Goal: Find specific page/section: Find specific page/section

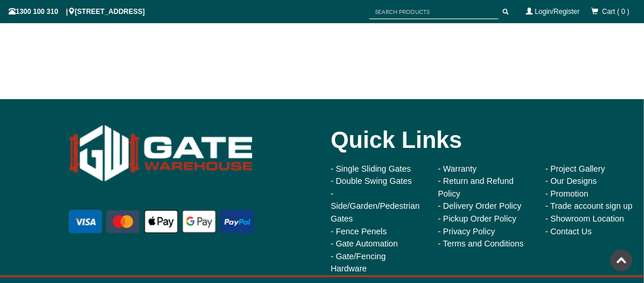
scroll to position [3291, 0]
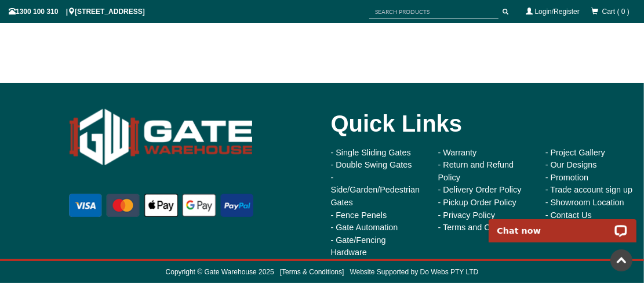
click at [567, 213] on div "Chat now" at bounding box center [562, 226] width 163 height 31
click at [570, 213] on div "Chat now" at bounding box center [562, 226] width 163 height 31
click at [562, 214] on div "Chat now" at bounding box center [562, 226] width 163 height 31
drag, startPoint x: 86, startPoint y: 0, endPoint x: 567, endPoint y: 205, distance: 522.3
click at [567, 205] on link "- Showroom Location" at bounding box center [584, 202] width 79 height 9
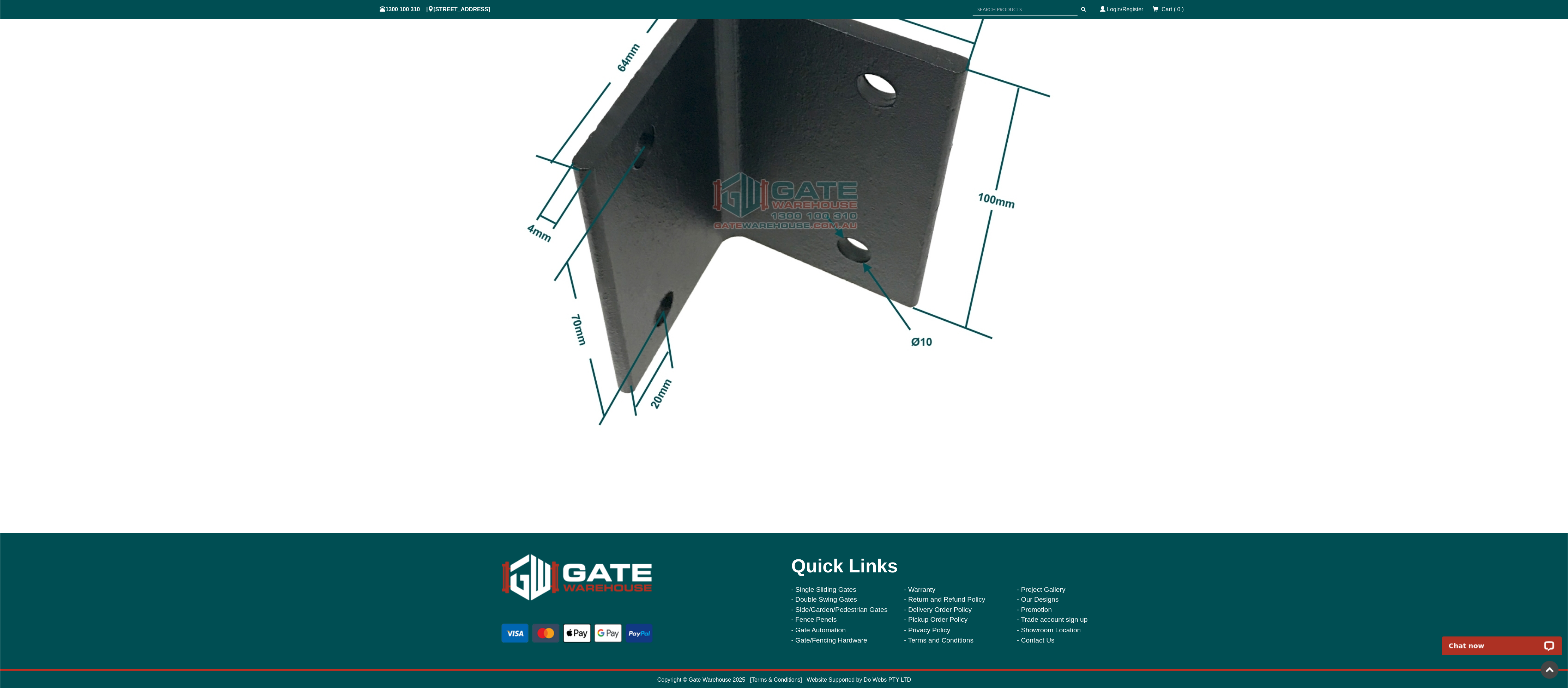
scroll to position [1749, 0]
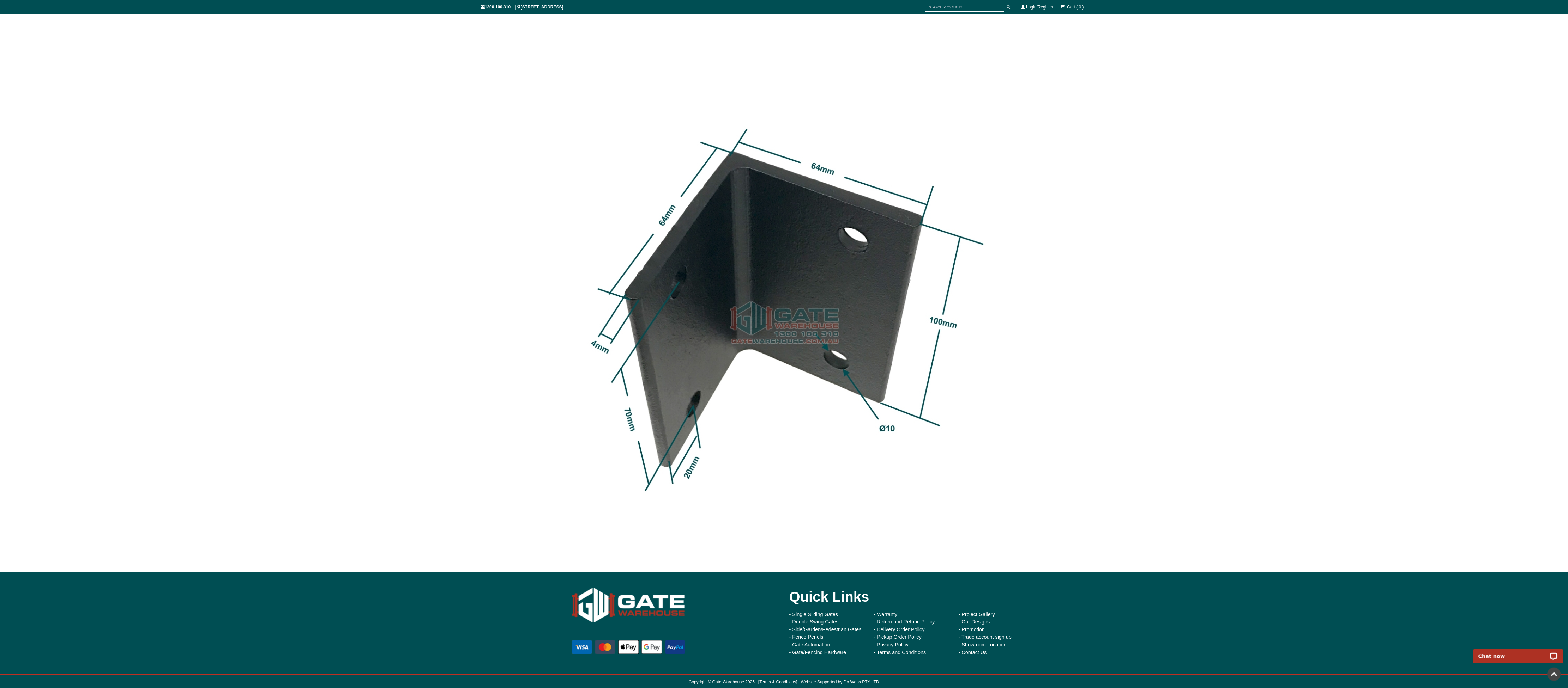
drag, startPoint x: 529, startPoint y: 3, endPoint x: 533, endPoint y: 265, distance: 262.0
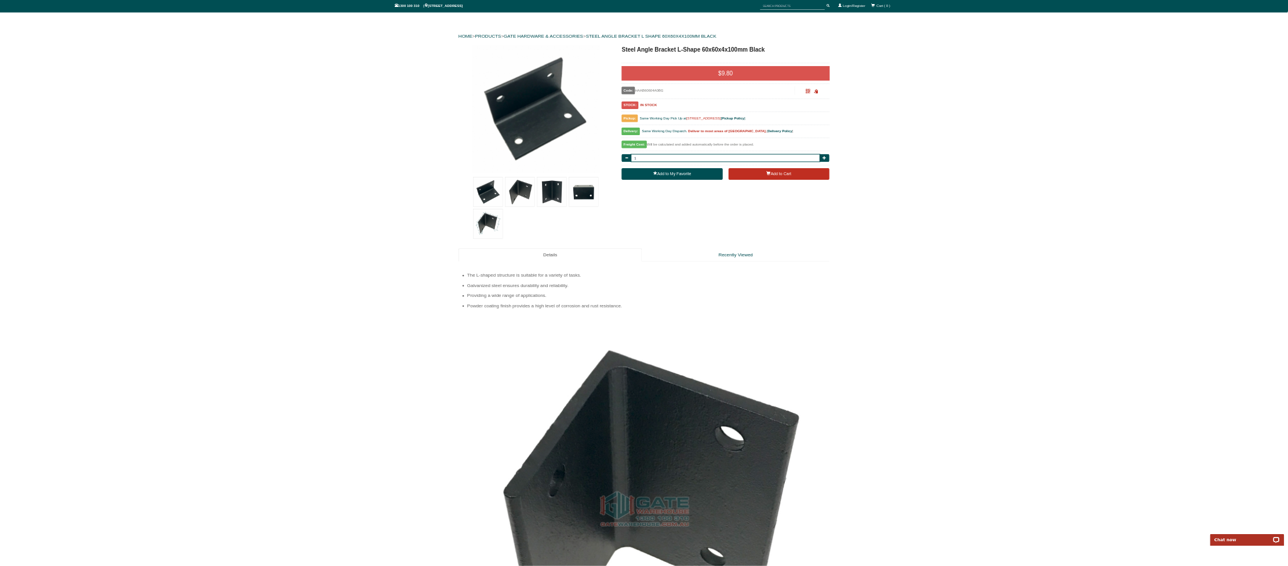
scroll to position [0, 0]
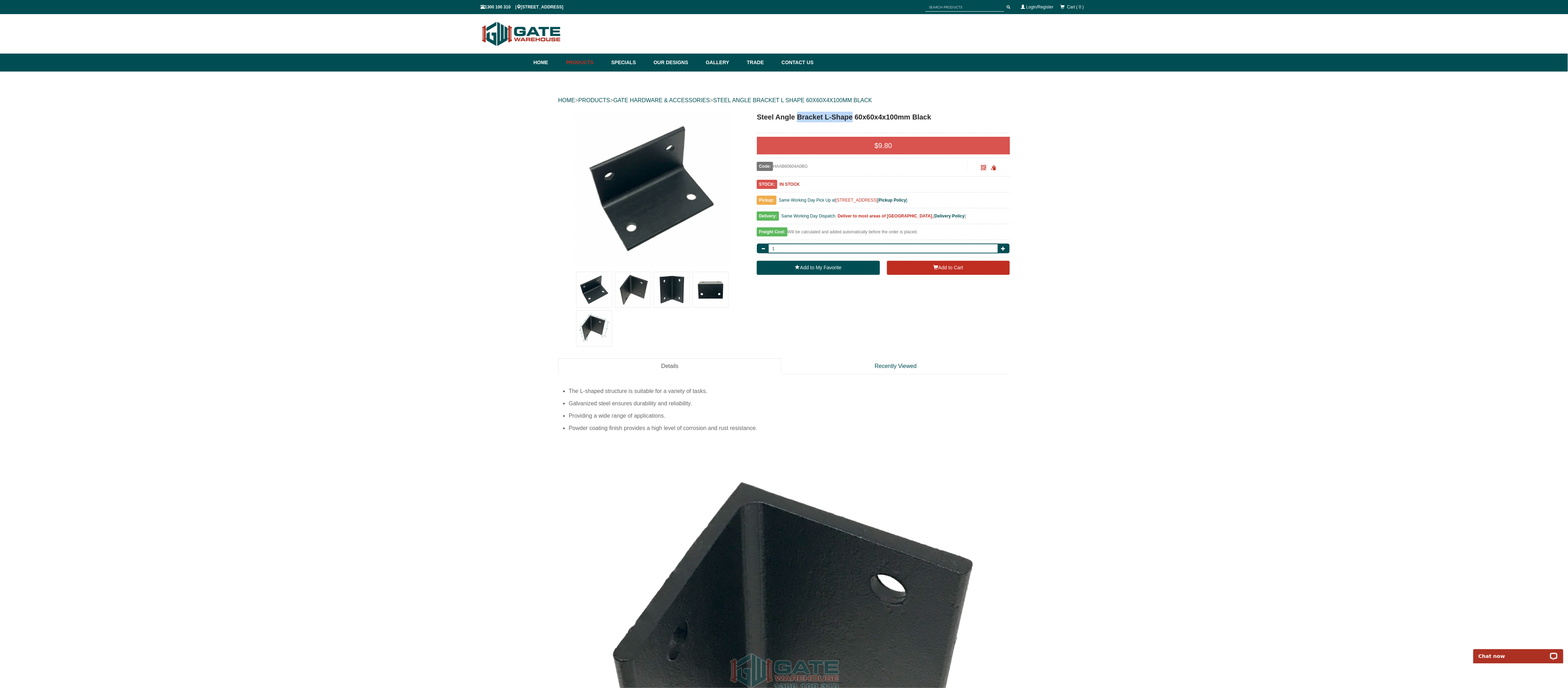
drag, startPoint x: 852, startPoint y: 119, endPoint x: 798, endPoint y: 116, distance: 54.1
click at [397, 116] on h1 "Steel Angle Bracket L-Shape 60x60x4x100mm Black" at bounding box center [883, 117] width 253 height 10
copy h1 "Bracket L-Shape"
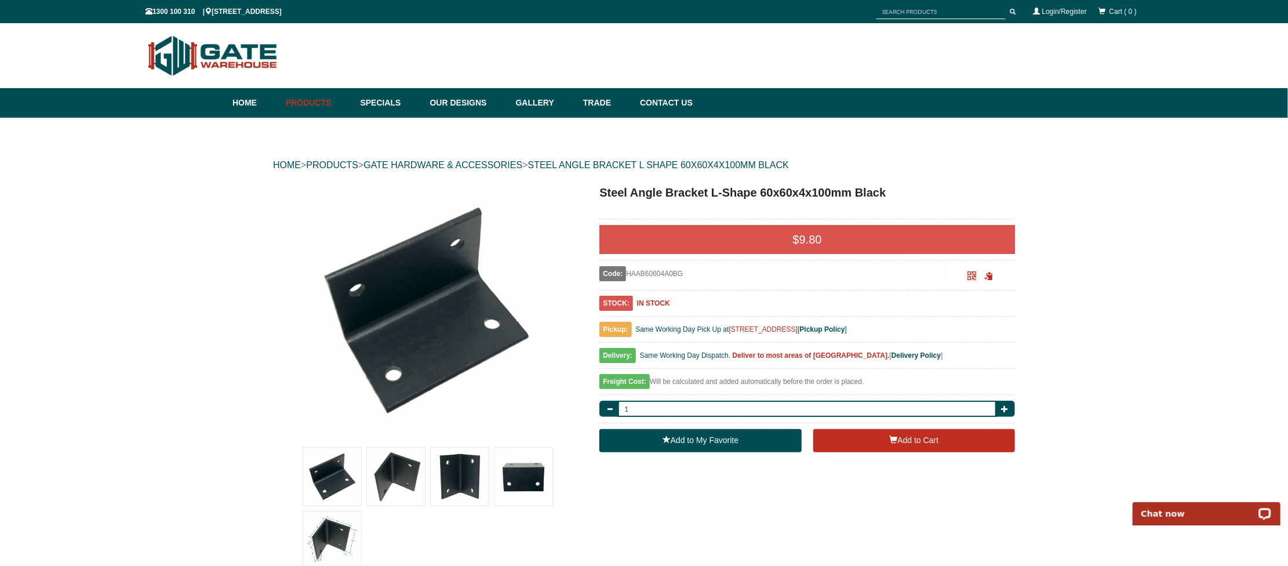
drag, startPoint x: 2546, startPoint y: 2, endPoint x: 814, endPoint y: 534, distance: 1811.7
click at [652, 282] on b "Delivery Policy" at bounding box center [916, 355] width 49 height 8
click at [652, 13] on span "submit" at bounding box center [1013, 12] width 6 height 6
click at [652, 10] on input "text" at bounding box center [940, 12] width 129 height 14
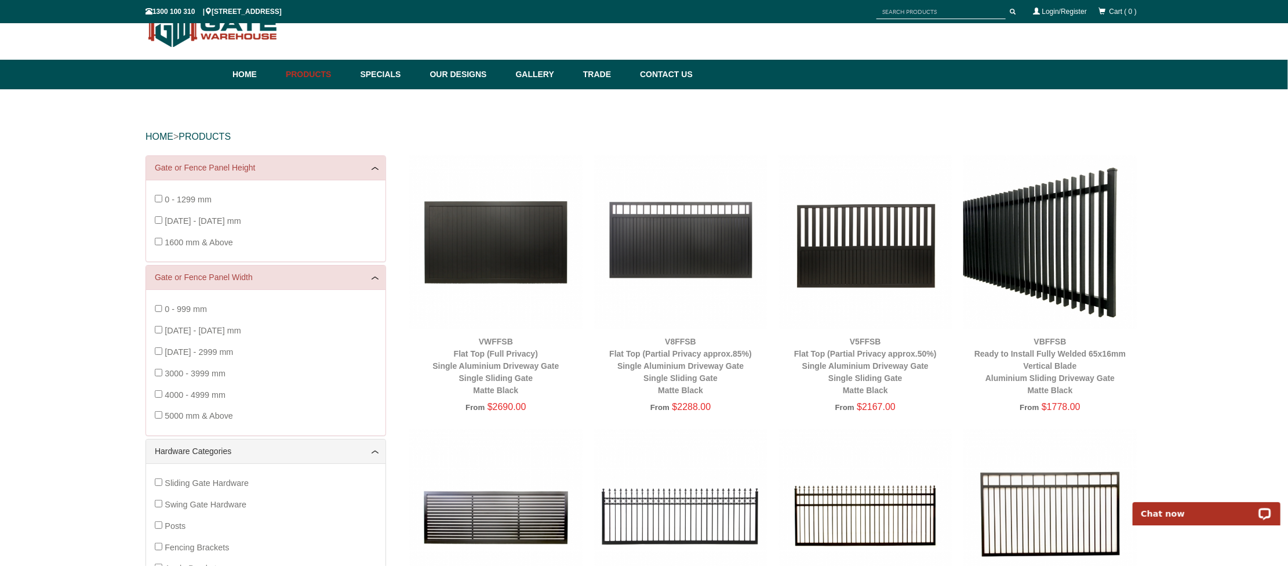
drag, startPoint x: 948, startPoint y: 11, endPoint x: 884, endPoint y: 5, distance: 64.6
click at [884, 5] on input "text" at bounding box center [940, 12] width 129 height 14
paste input "Australian Consumer Law"
type input "Australian Consumer Law"
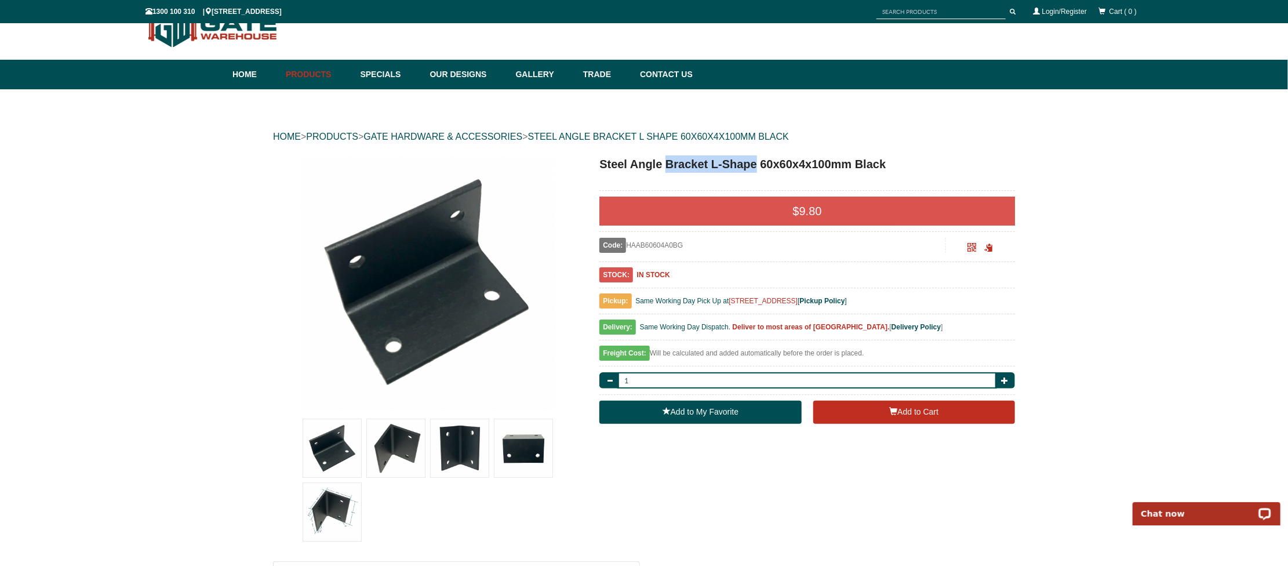
drag, startPoint x: 757, startPoint y: 163, endPoint x: 665, endPoint y: 168, distance: 91.7
click at [665, 168] on h1 "Steel Angle Bracket L-Shape 60x60x4x100mm Black" at bounding box center [807, 163] width 416 height 17
copy h1 "Bracket L-Shape"
click at [900, 10] on input "text" at bounding box center [940, 12] width 129 height 14
paste input "Bracket L-Shape"
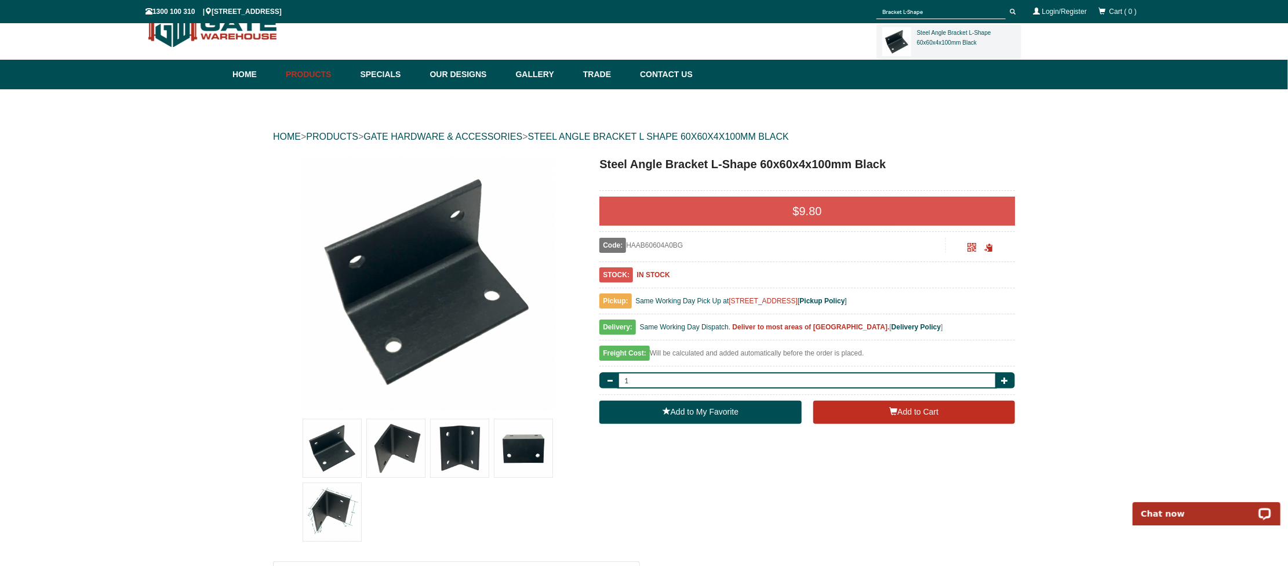
type input "Bracket L-Shape"
click at [1012, 14] on span "submit" at bounding box center [1013, 12] width 6 height 6
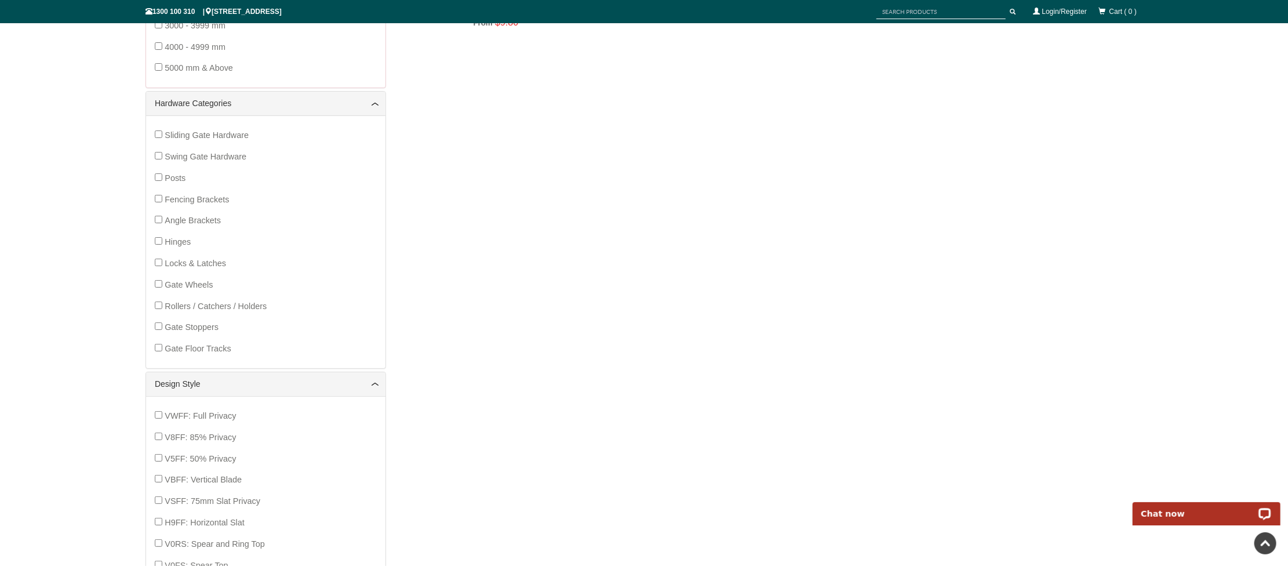
scroll to position [144, 0]
